Goal: Transaction & Acquisition: Purchase product/service

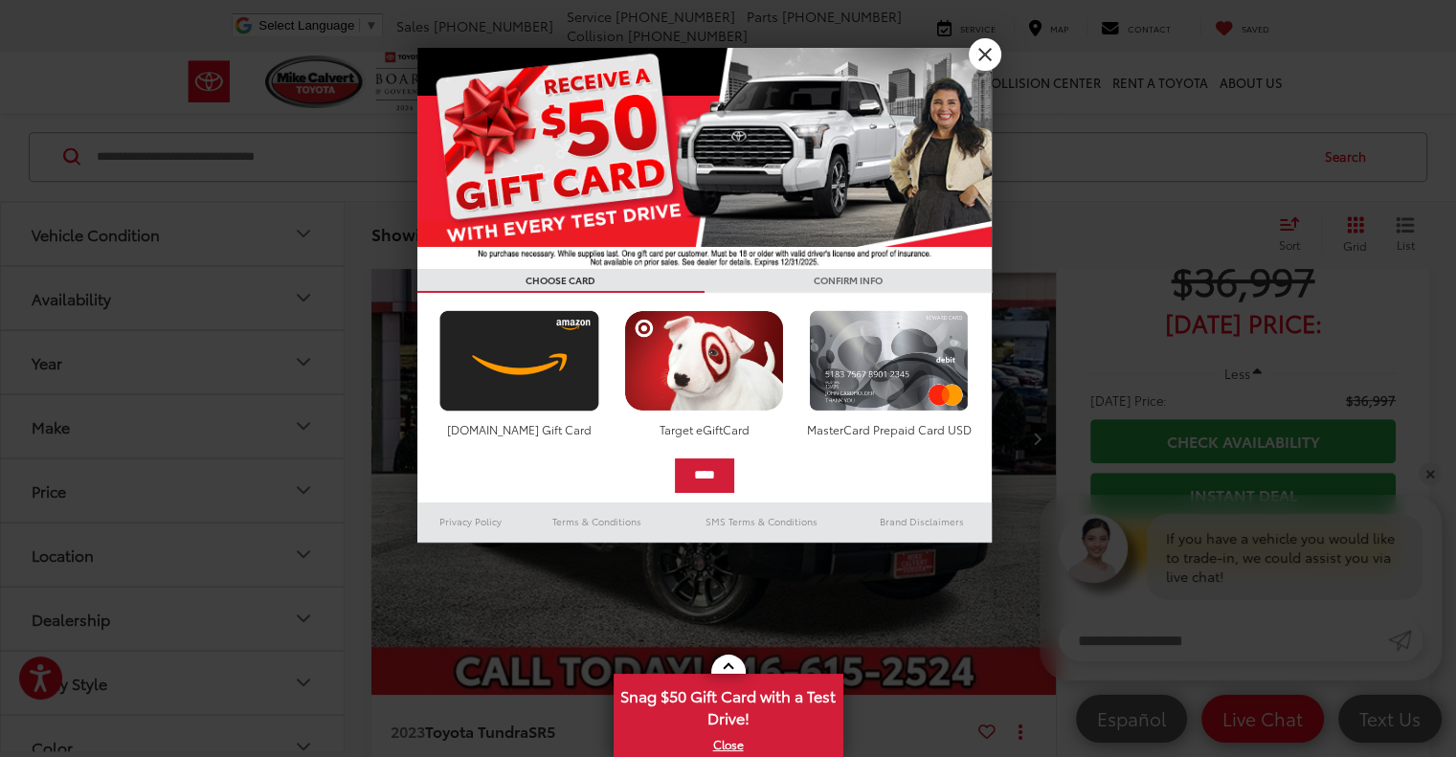
scroll to position [889, 0]
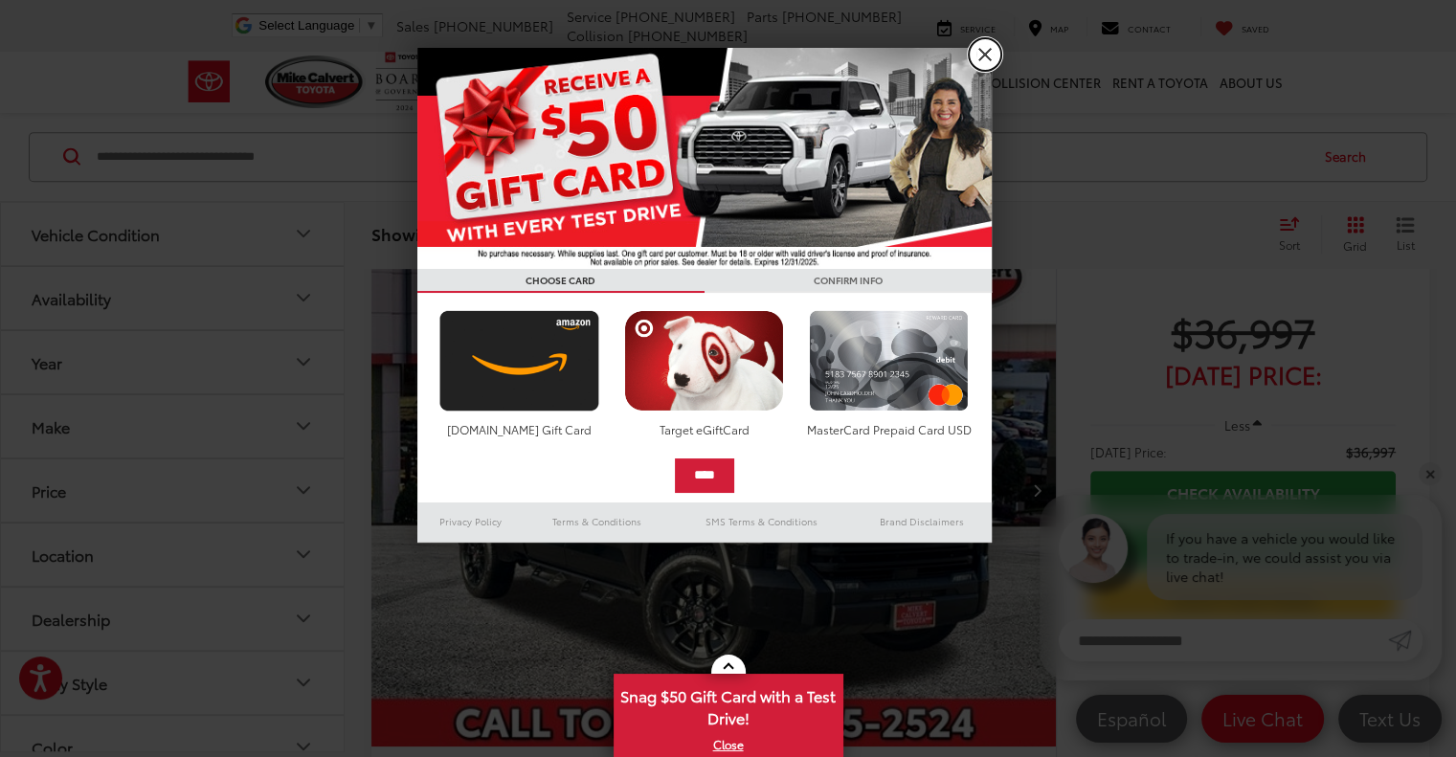
click at [978, 47] on link "X" at bounding box center [984, 54] width 33 height 33
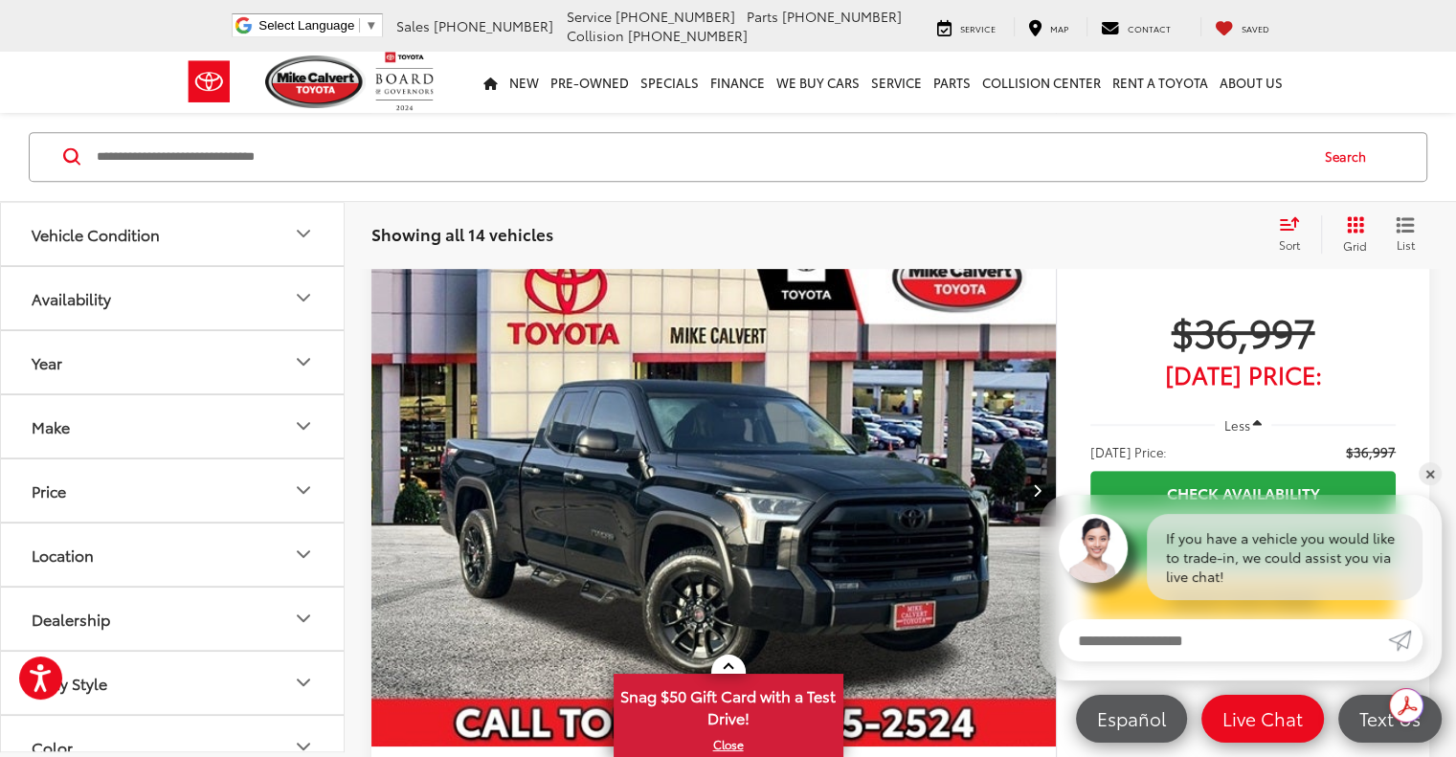
click at [305, 736] on icon "Color" at bounding box center [303, 746] width 23 height 23
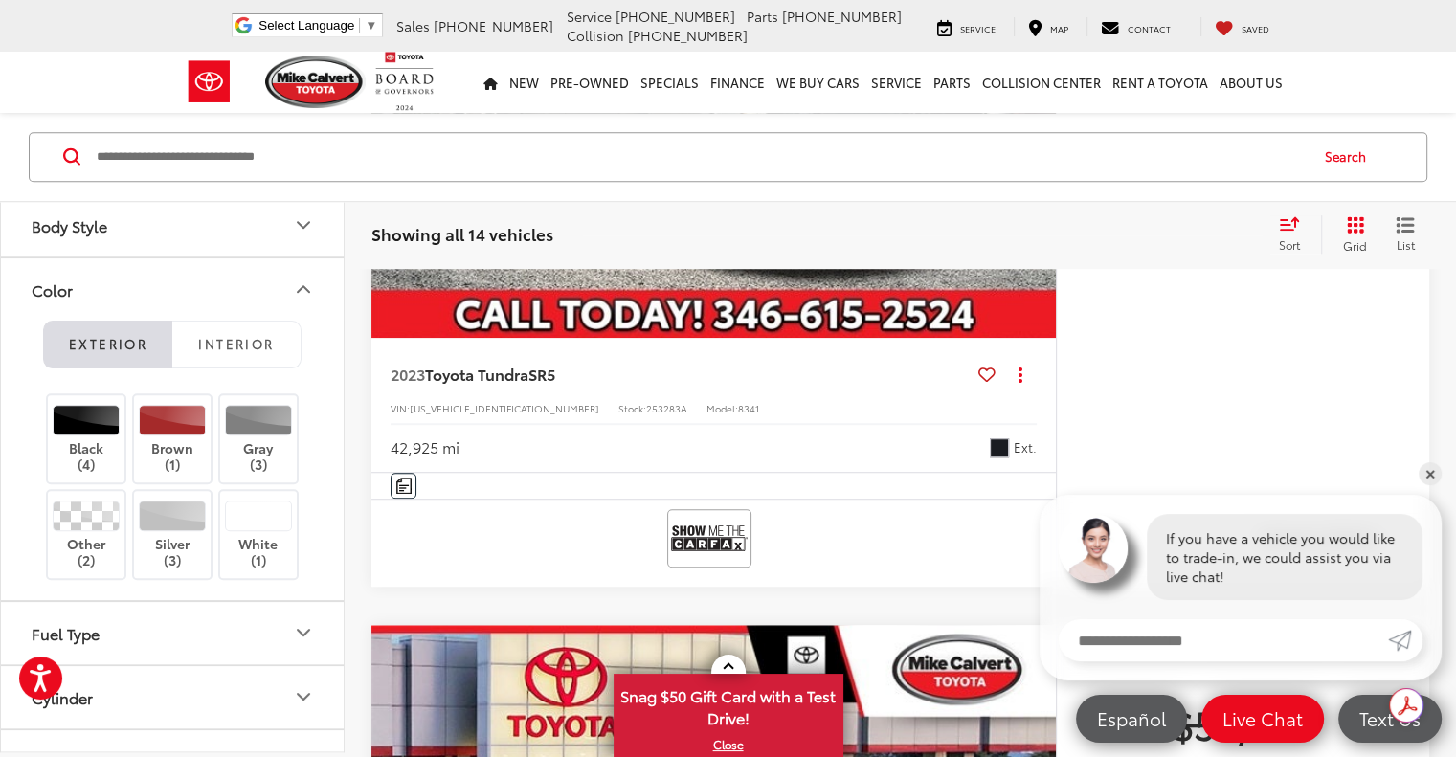
scroll to position [452, 0]
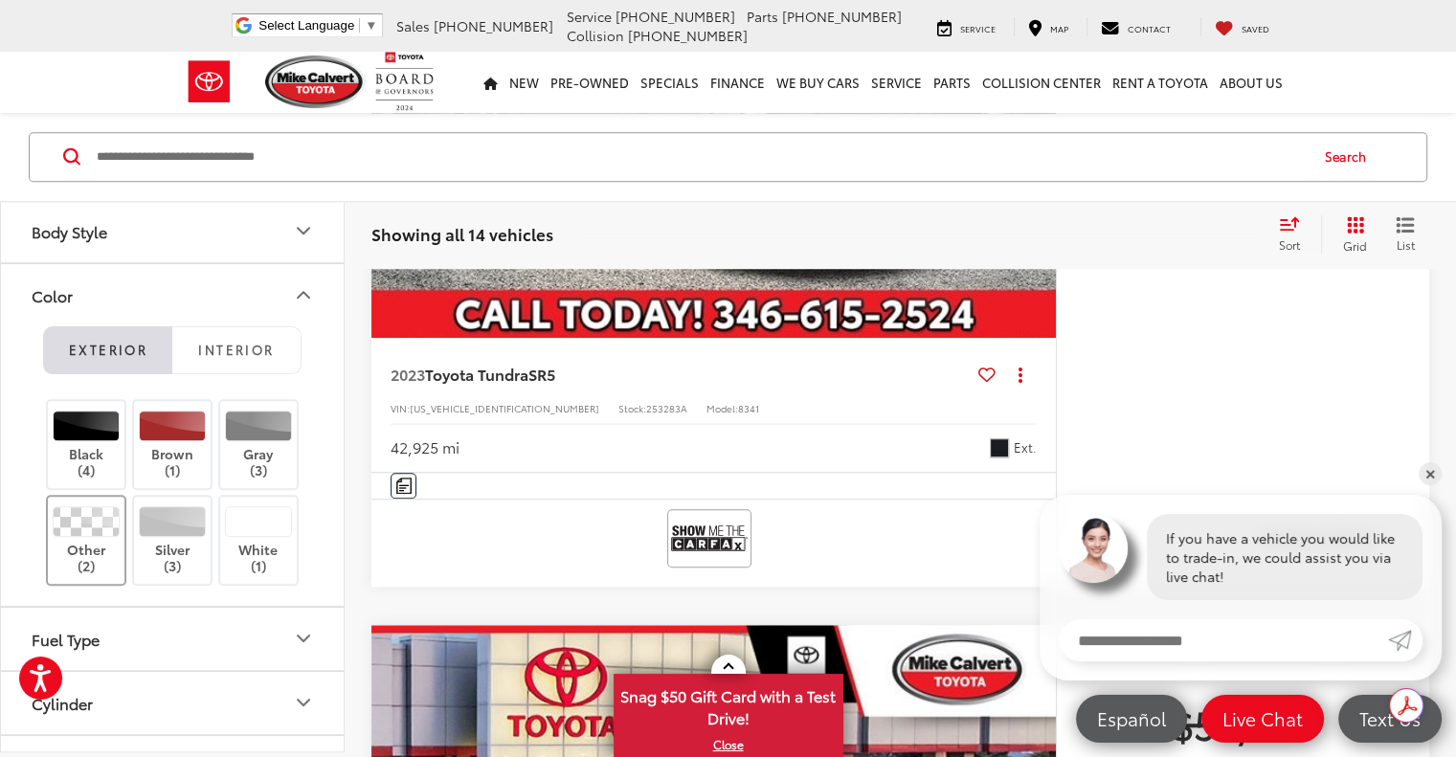
click at [77, 506] on div at bounding box center [87, 521] width 68 height 31
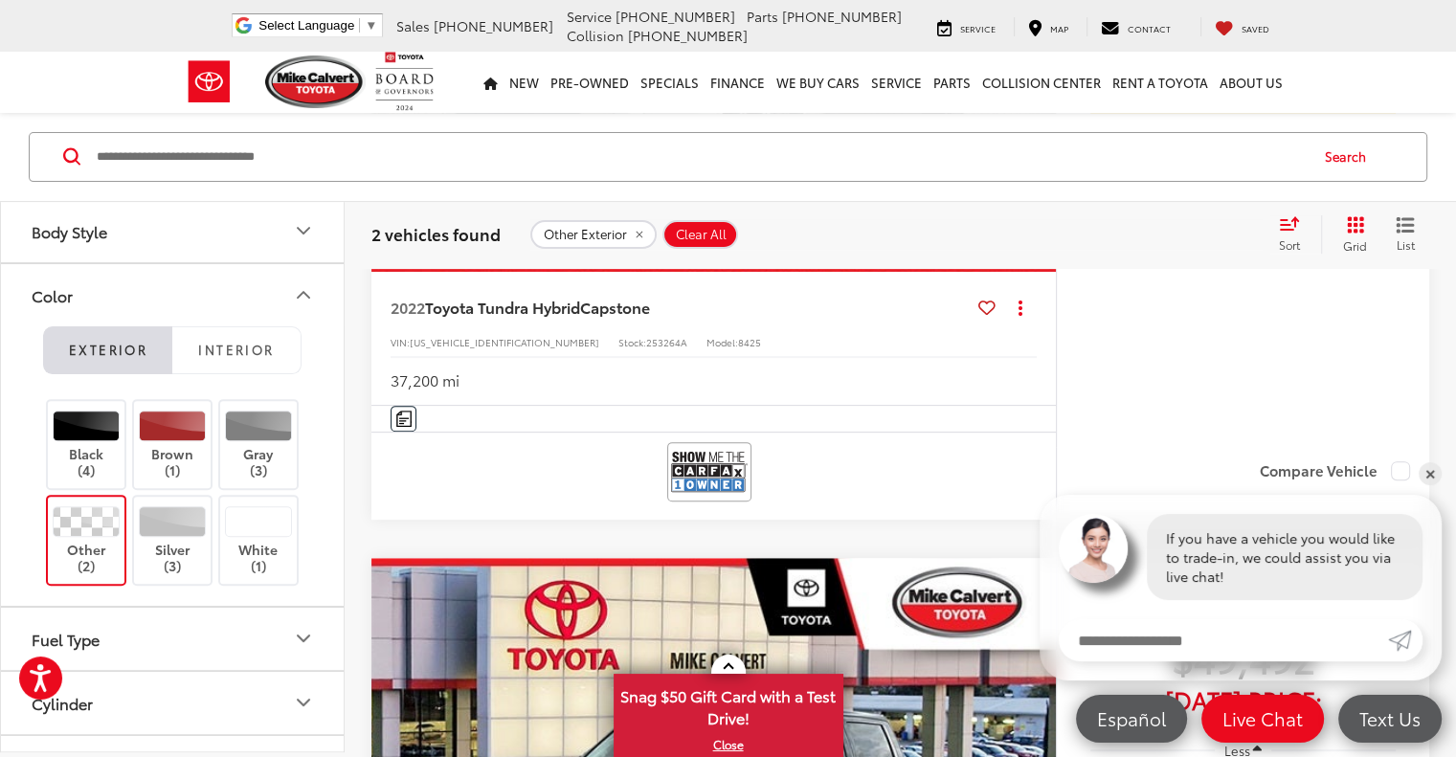
scroll to position [562, 0]
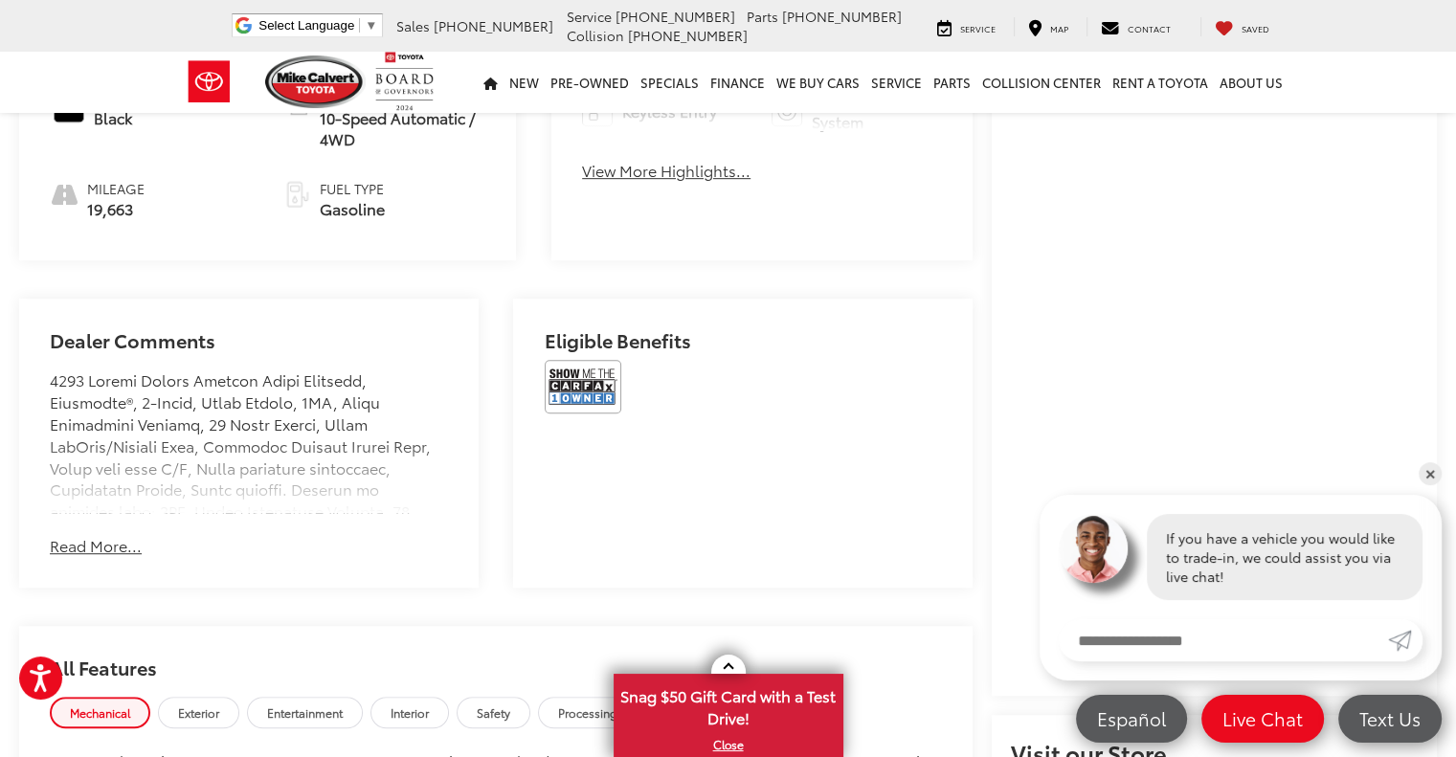
scroll to position [1055, 0]
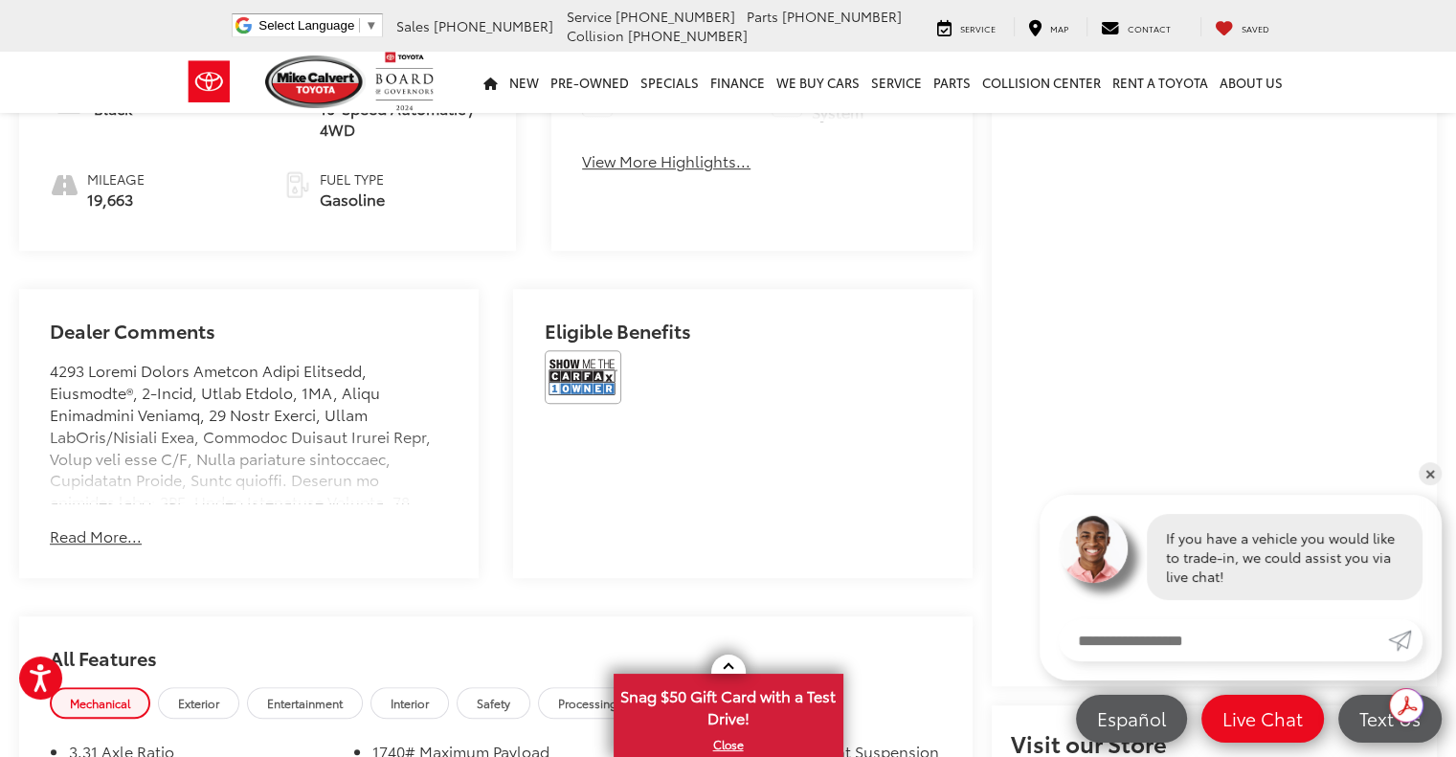
click at [97, 525] on button "Read More..." at bounding box center [96, 536] width 92 height 22
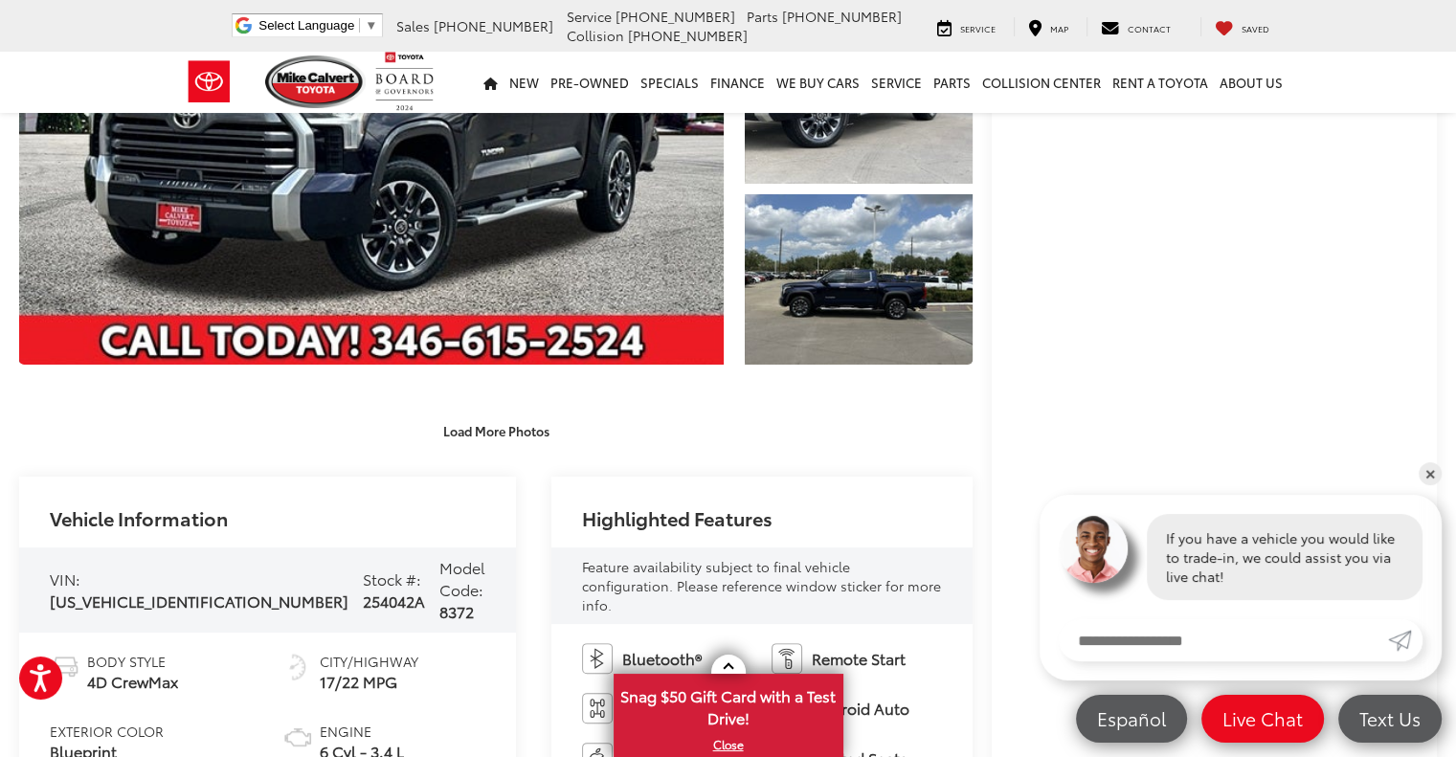
scroll to position [325, 0]
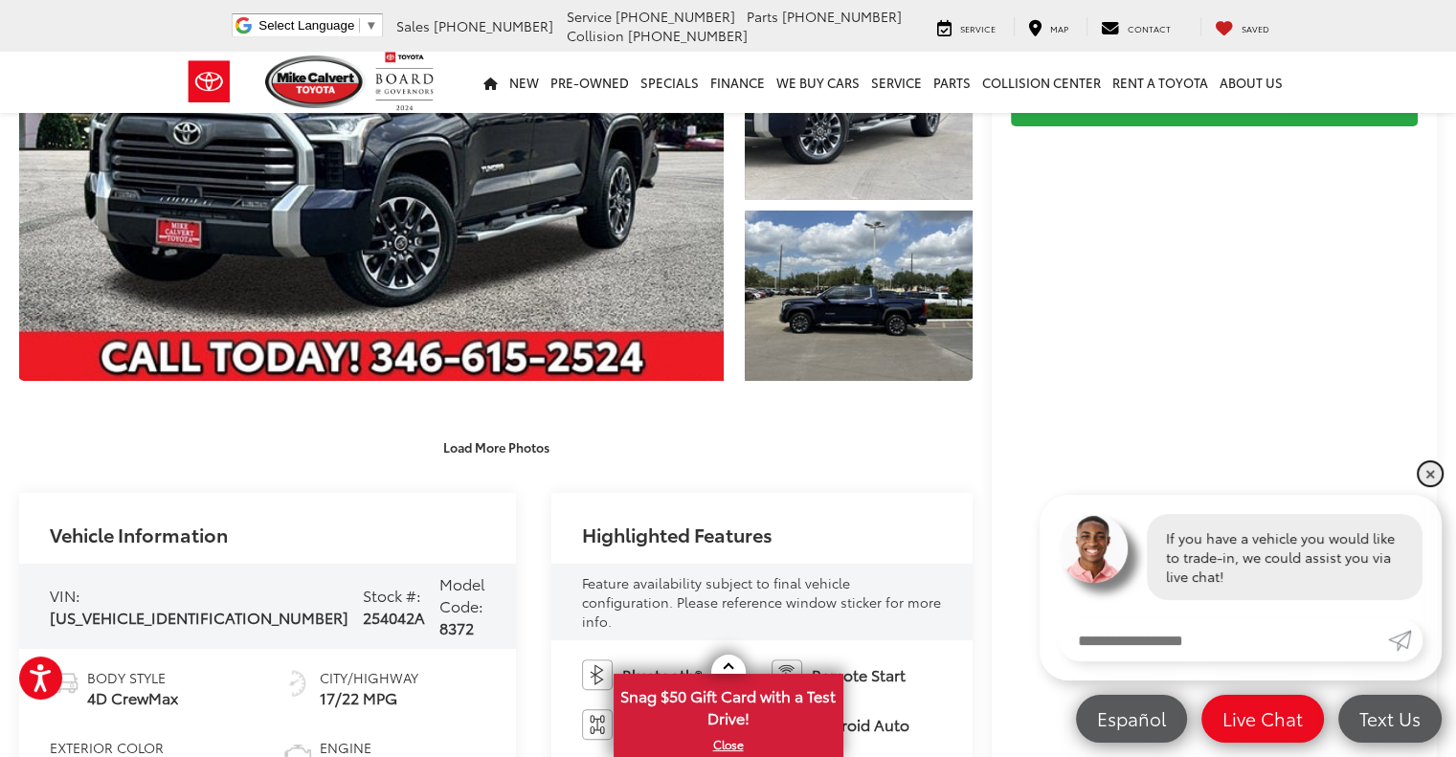
click at [1432, 469] on link "✕" at bounding box center [1429, 473] width 23 height 23
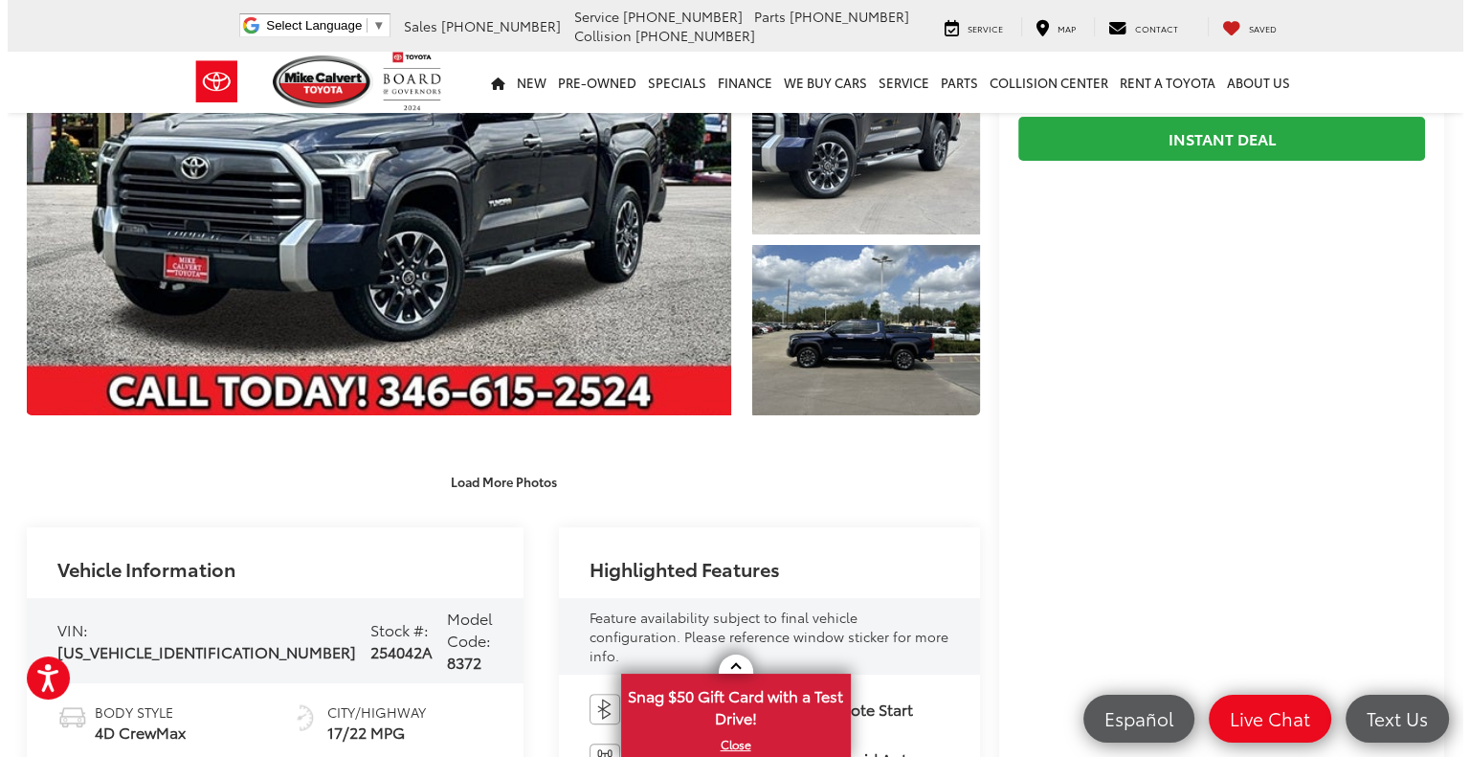
scroll to position [0, 0]
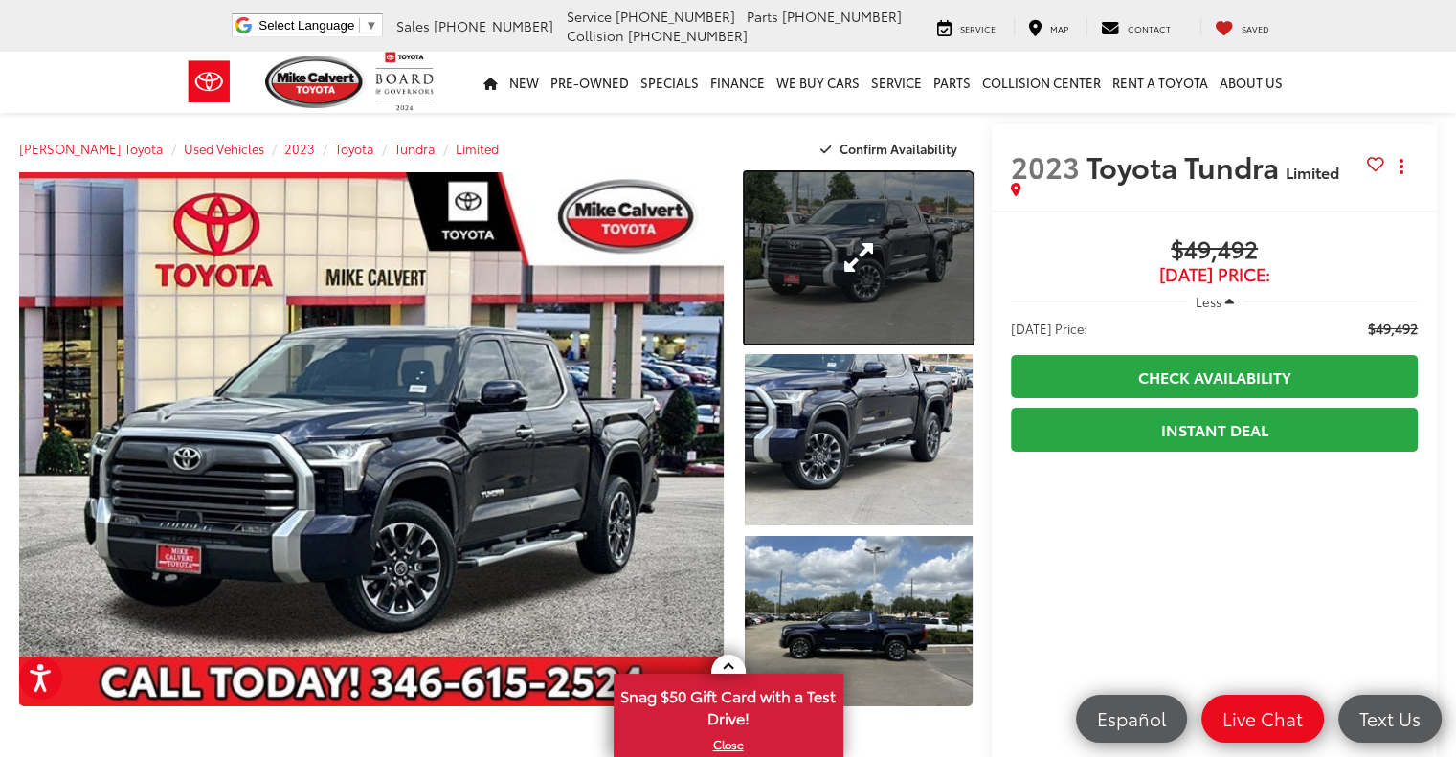
click at [804, 244] on link "Expand Photo 1" at bounding box center [859, 257] width 228 height 171
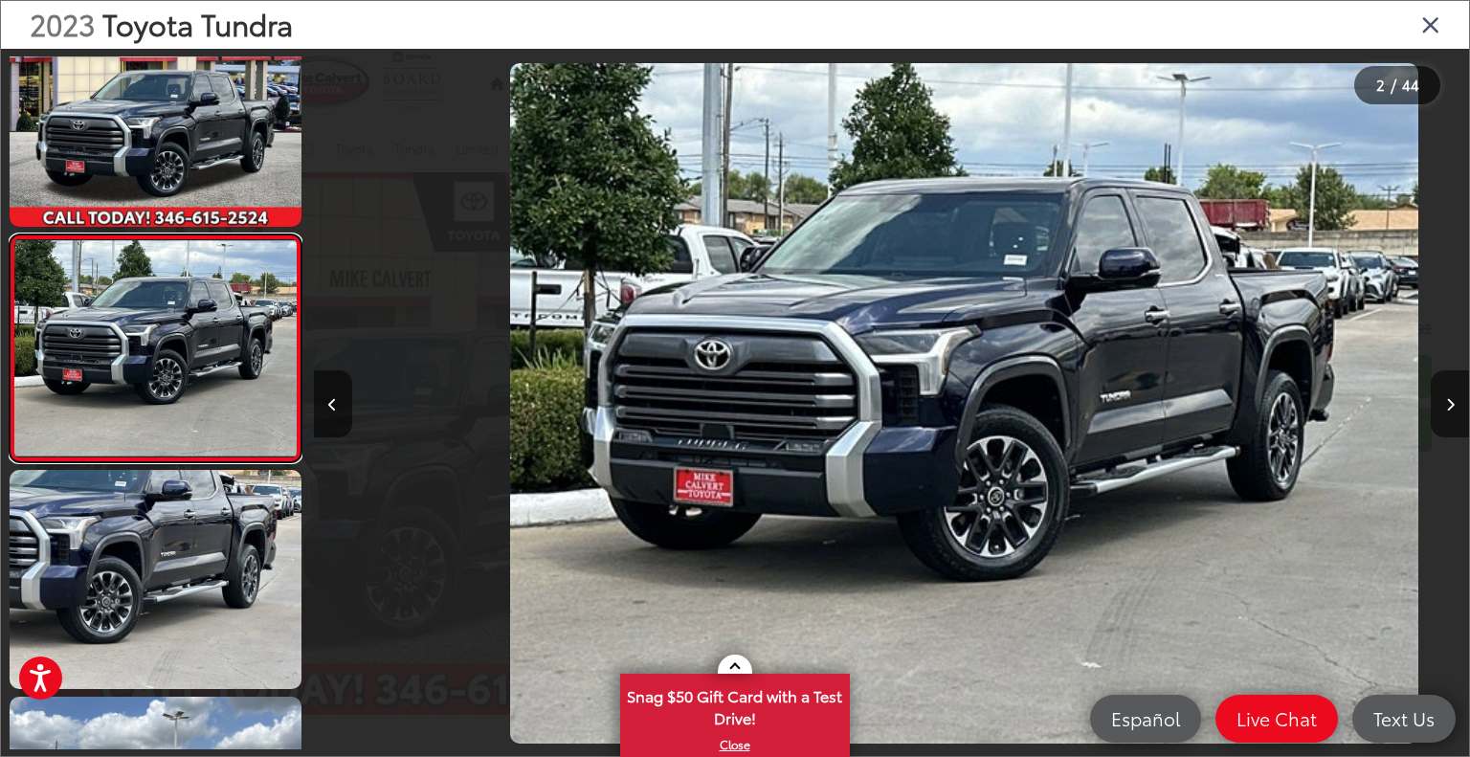
scroll to position [0, 1155]
